Goal: Task Accomplishment & Management: Use online tool/utility

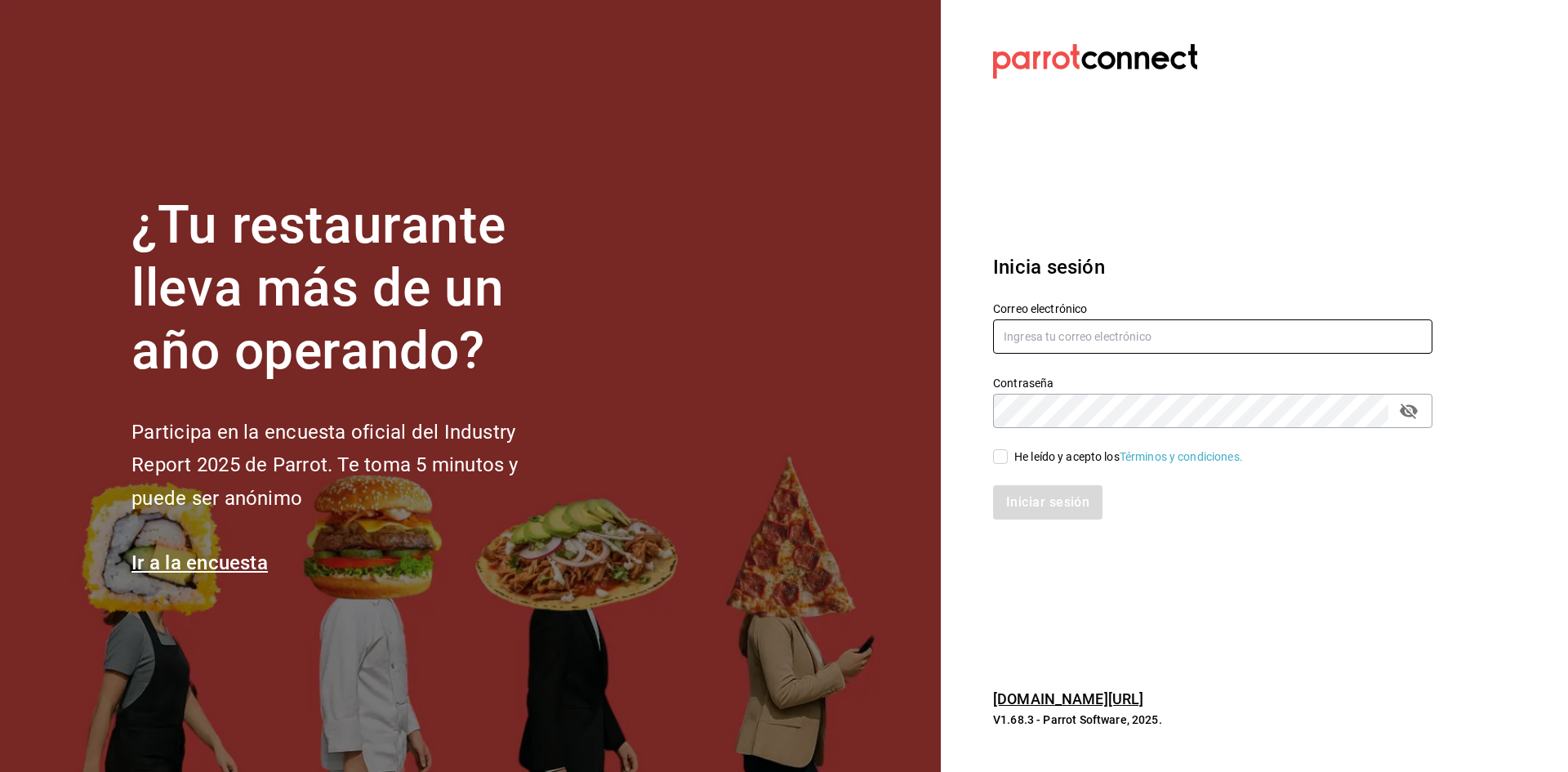
type input "seungwon@hotmail.com"
click at [1015, 459] on div "He leído y acepto los Términos y condiciones." at bounding box center [1128, 457] width 228 height 17
click at [1008, 459] on input "He leído y acepto los Términos y condiciones." at bounding box center [1001, 457] width 15 height 15
checkbox input "true"
click at [1020, 491] on button "Iniciar sesión" at bounding box center [1048, 502] width 111 height 34
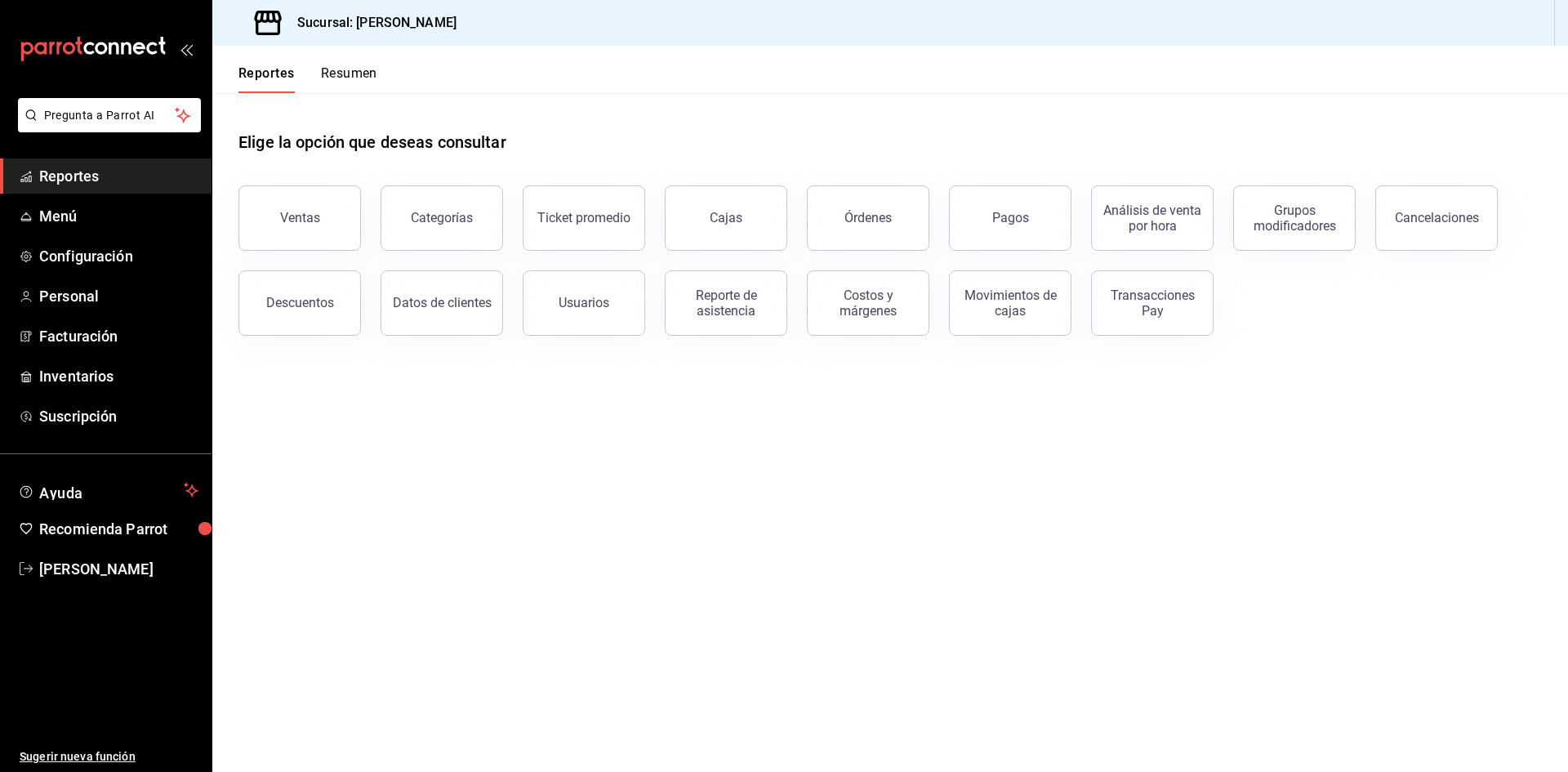
click at [345, 68] on button "Resumen" at bounding box center [348, 79] width 56 height 28
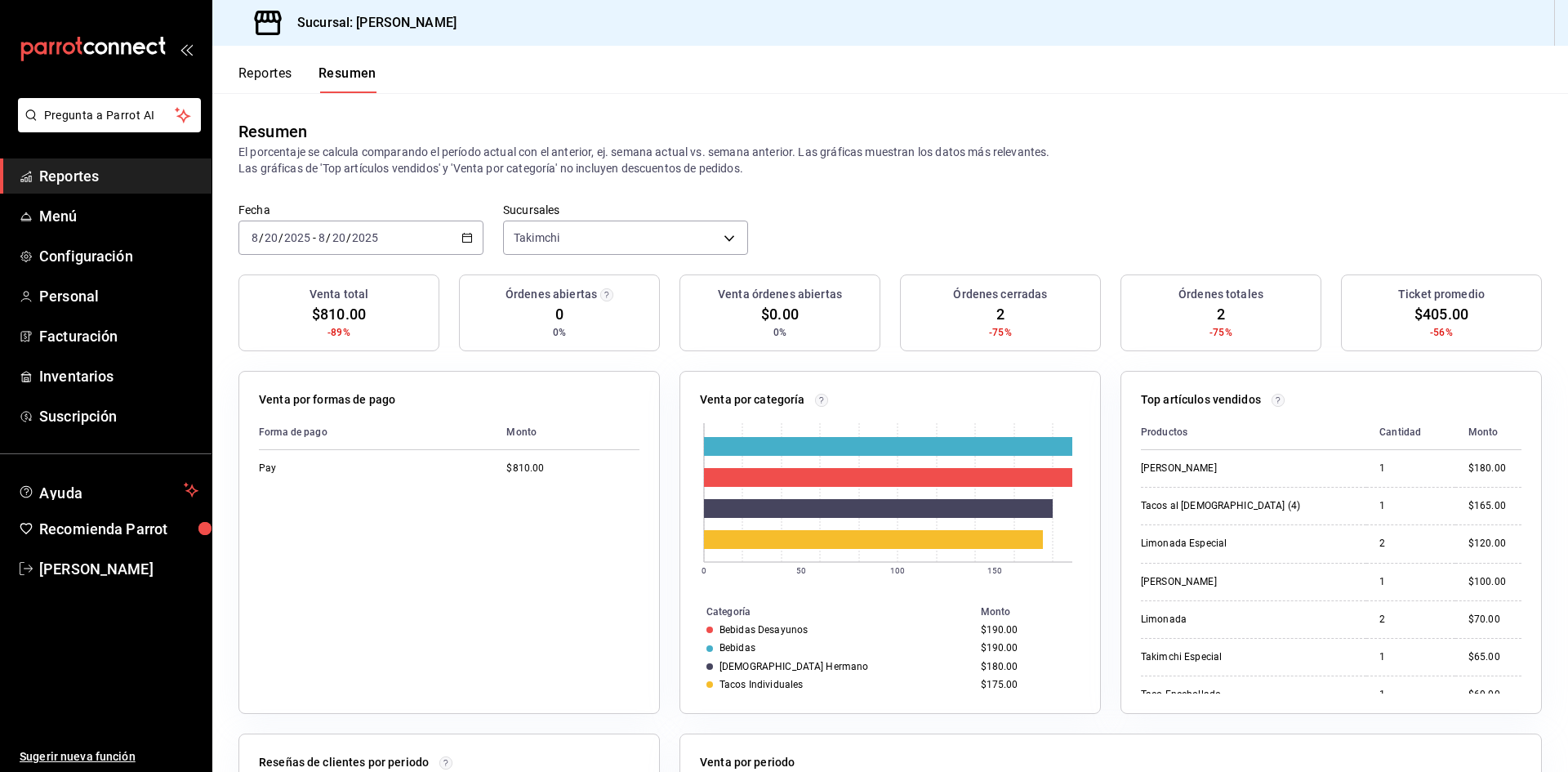
click at [270, 79] on button "Reportes" at bounding box center [265, 79] width 54 height 28
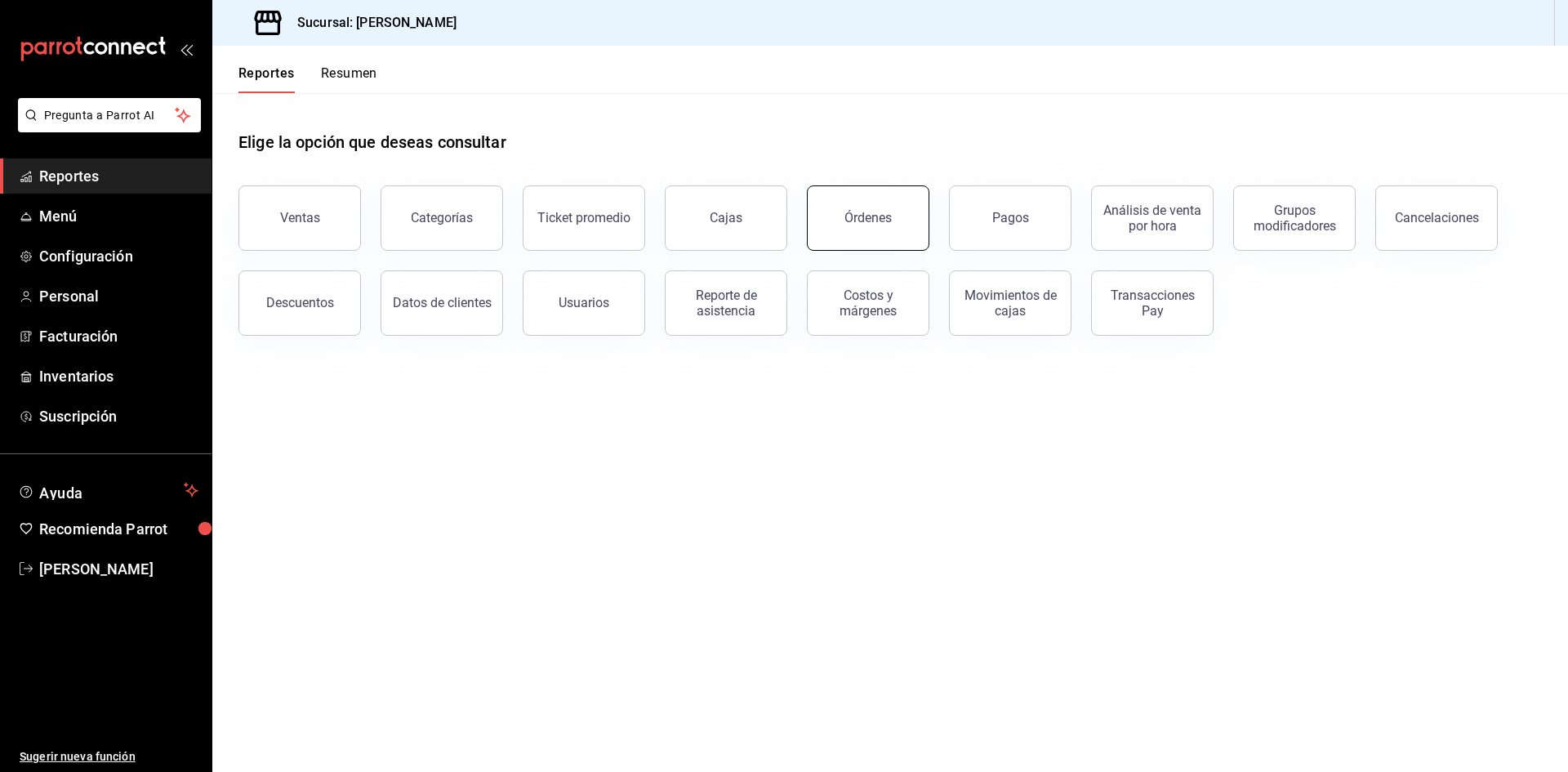
click at [892, 208] on button "Órdenes" at bounding box center [868, 217] width 123 height 65
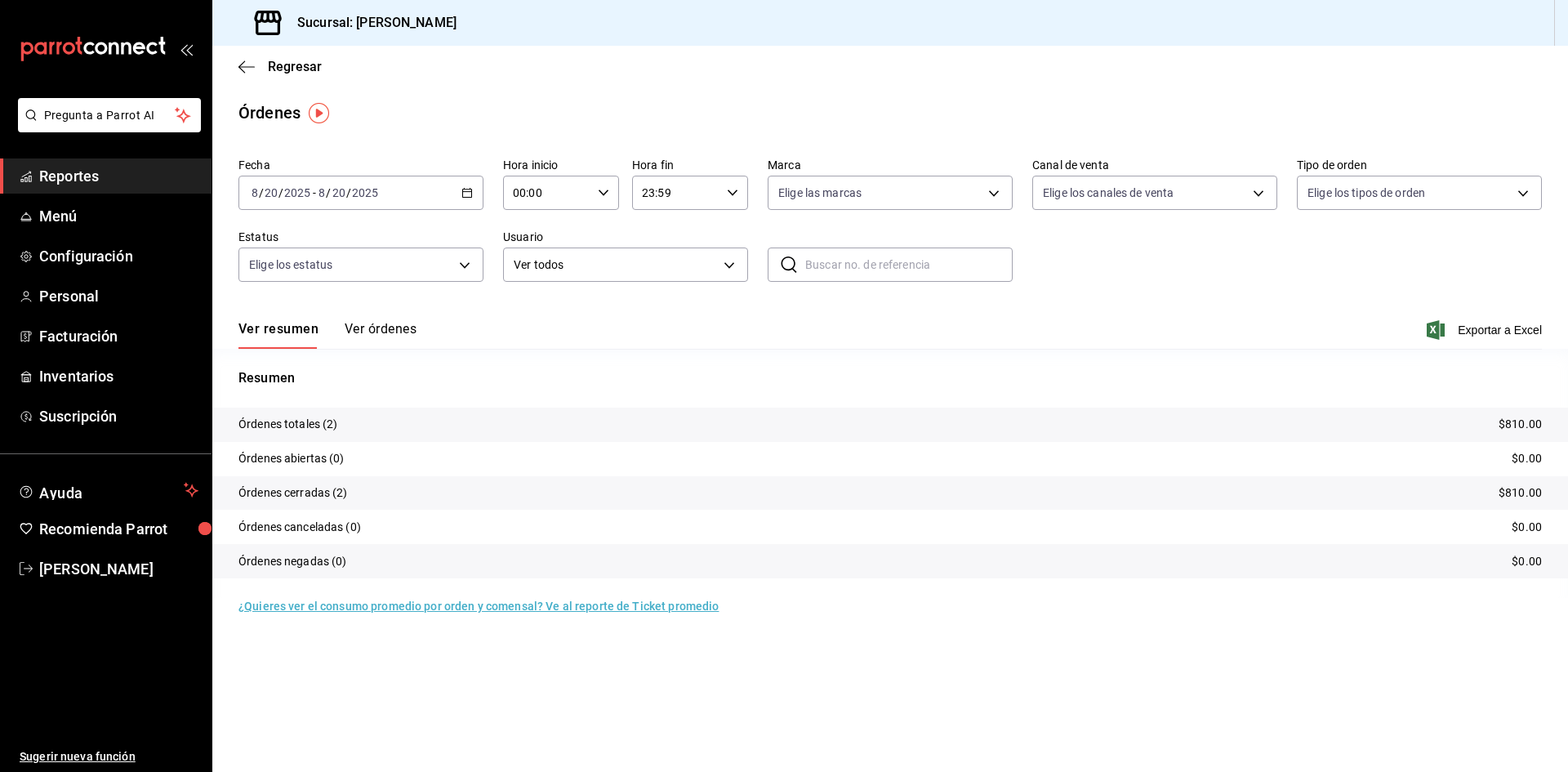
click at [369, 331] on button "Ver órdenes" at bounding box center [380, 335] width 71 height 28
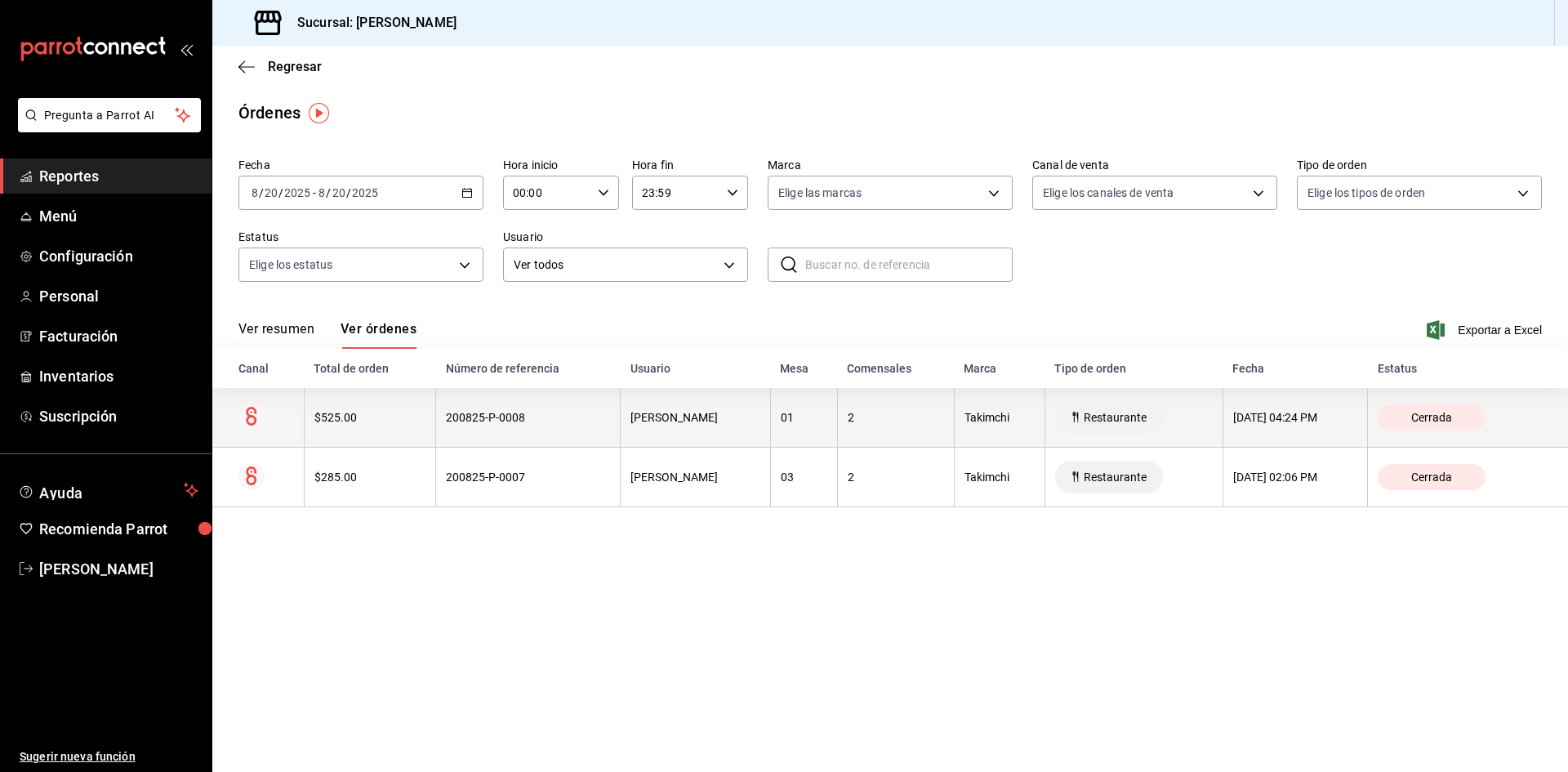
click at [394, 429] on th "$525.00" at bounding box center [368, 417] width 131 height 60
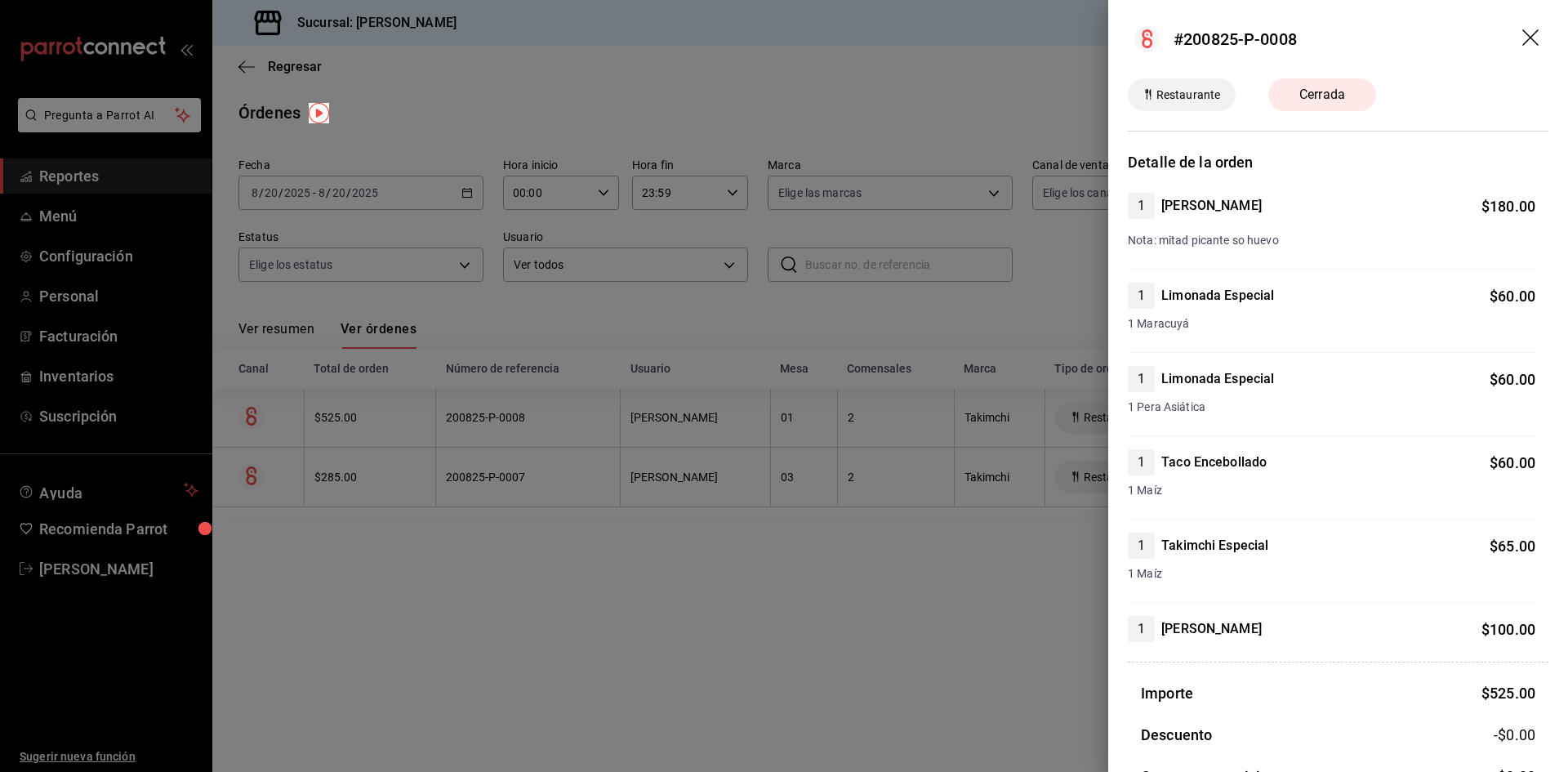
click at [1522, 36] on icon "drag" at bounding box center [1530, 38] width 16 height 17
